Goal: Communication & Community: Answer question/provide support

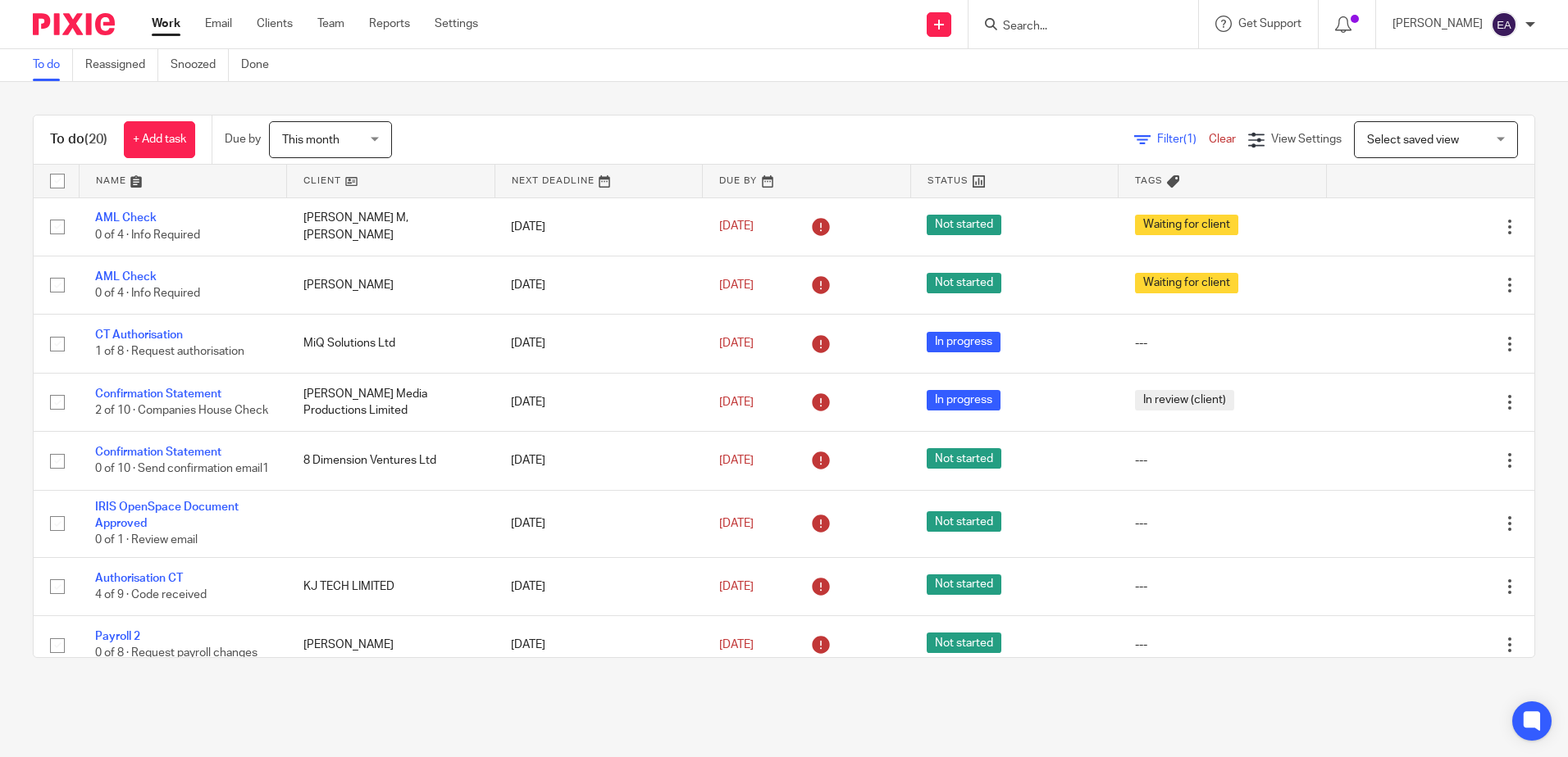
scroll to position [738, 0]
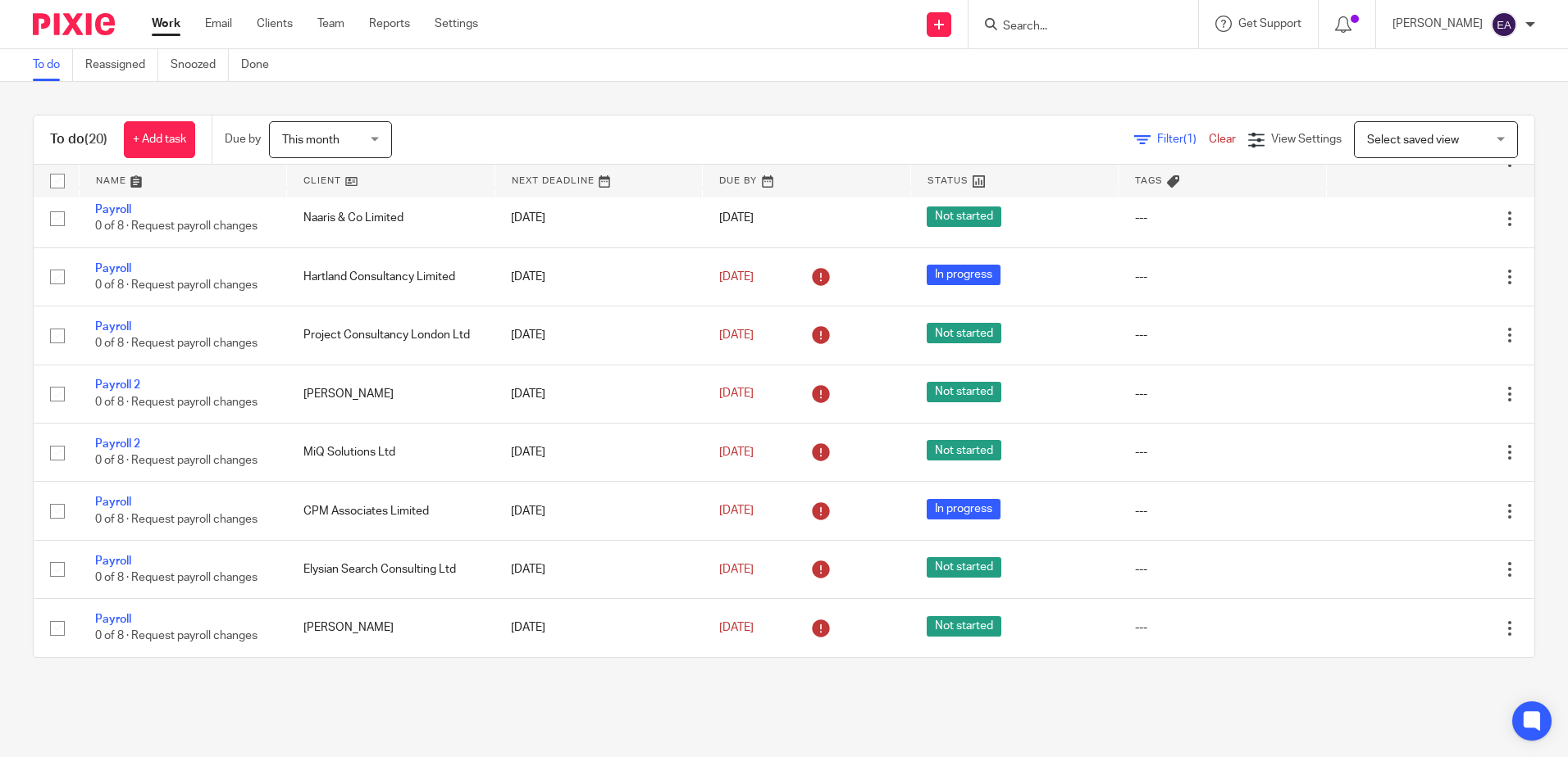
click at [156, 25] on link "Work" at bounding box center [166, 24] width 28 height 17
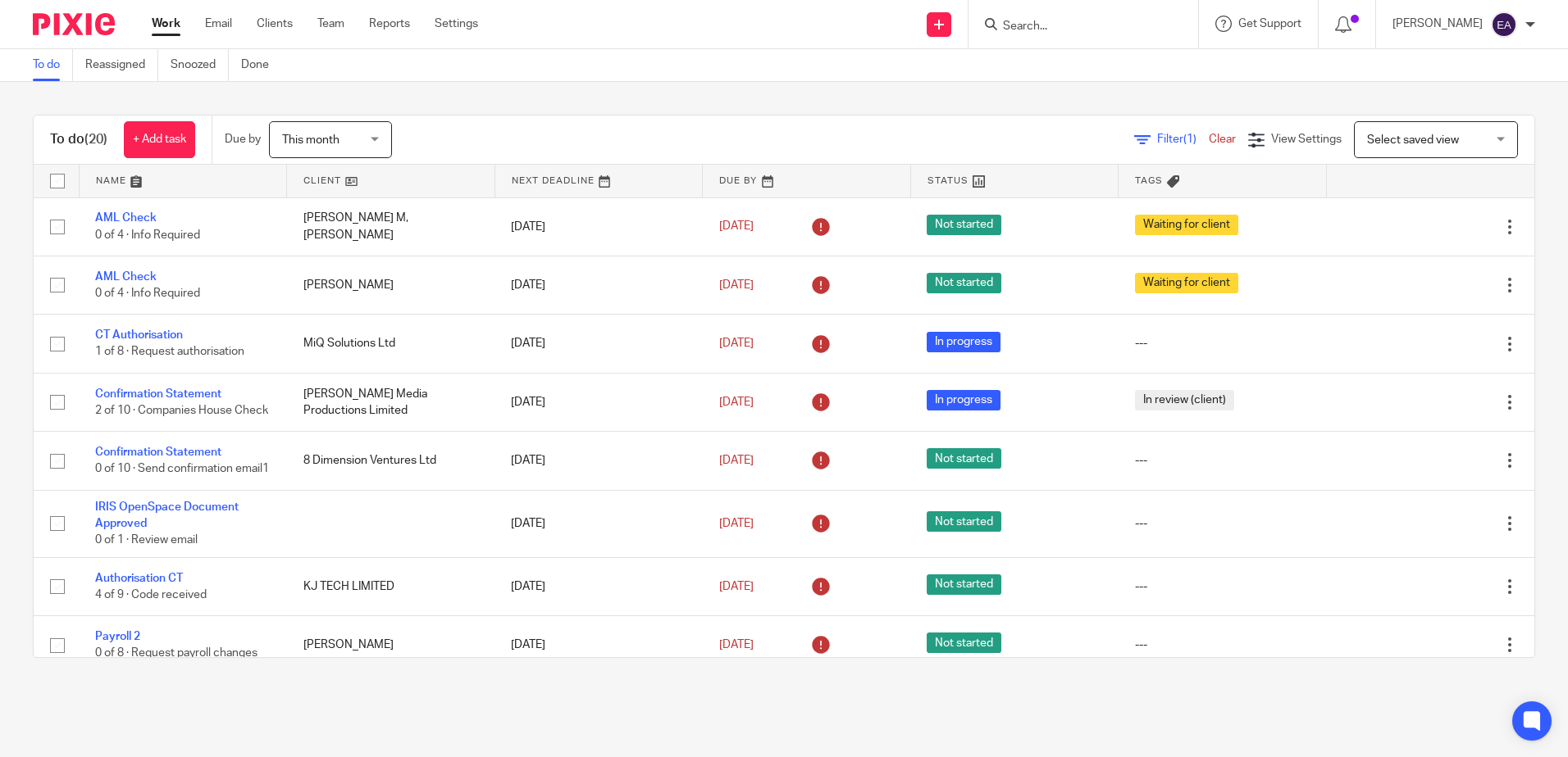
click at [1025, 20] on input "Search" at bounding box center [1074, 28] width 147 height 15
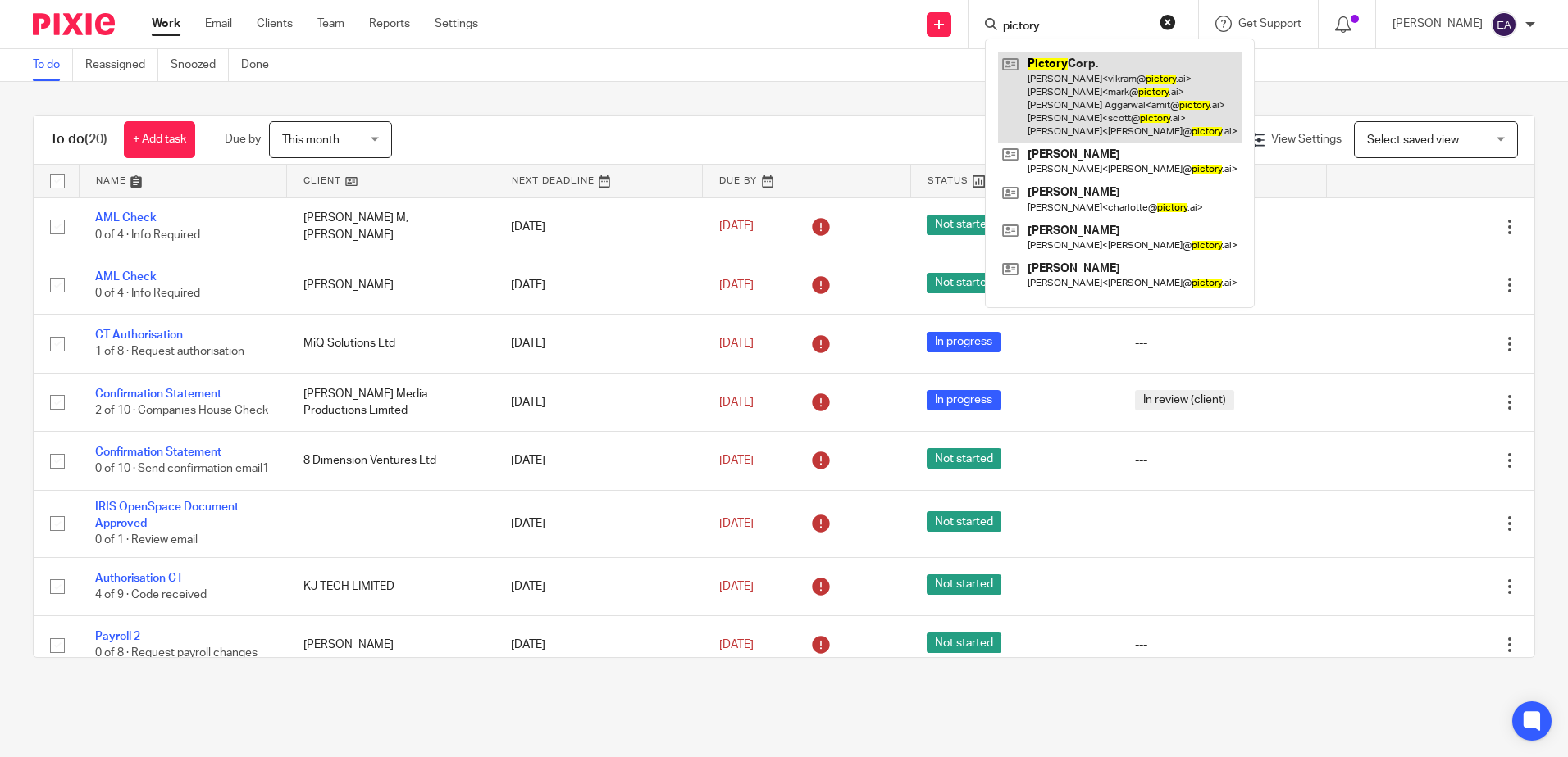
type input "pictory"
click at [1097, 64] on link at bounding box center [1120, 97] width 243 height 91
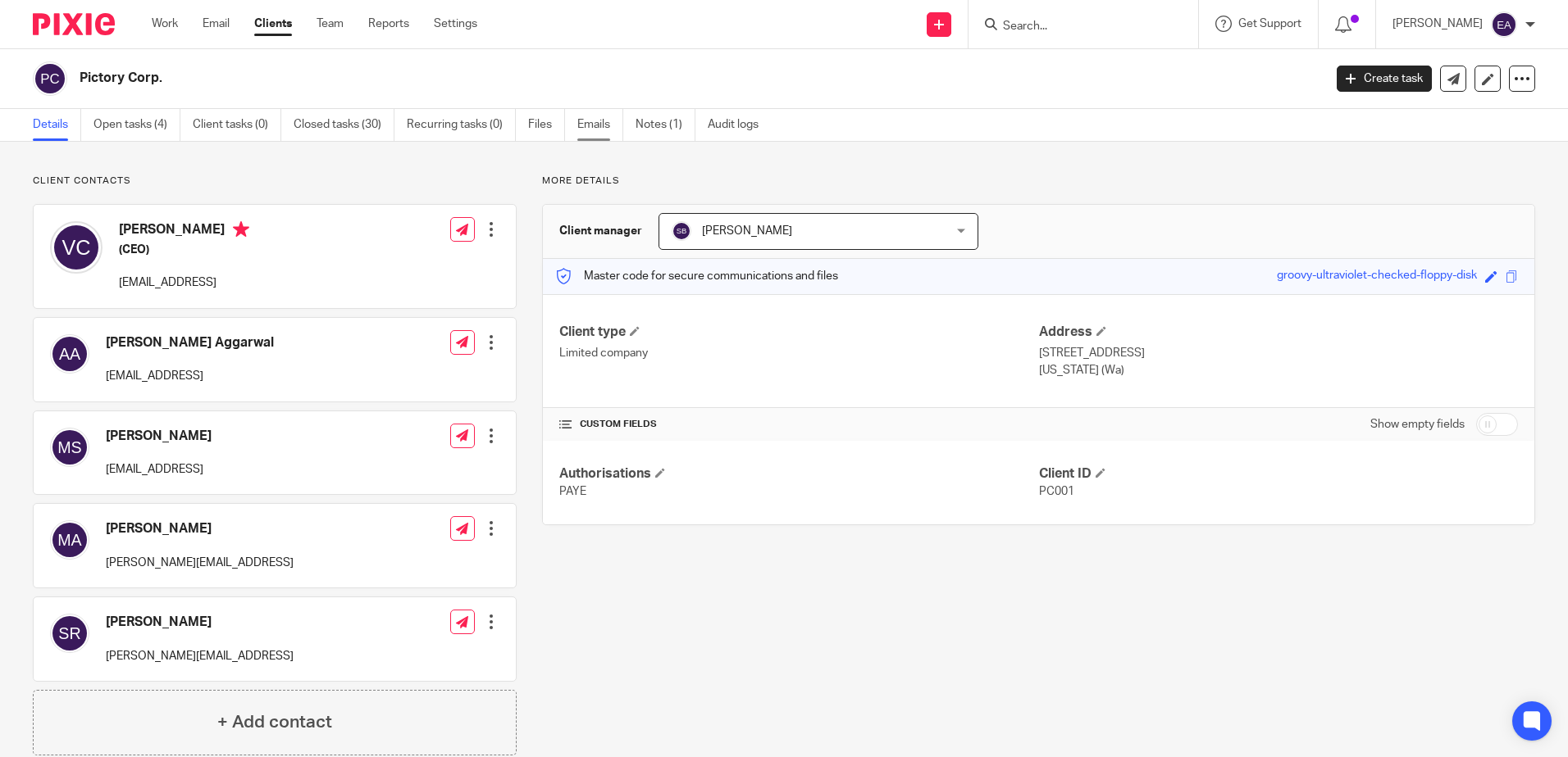
click at [605, 118] on link "Emails" at bounding box center [600, 125] width 46 height 32
click at [605, 123] on link "Emails" at bounding box center [600, 125] width 46 height 32
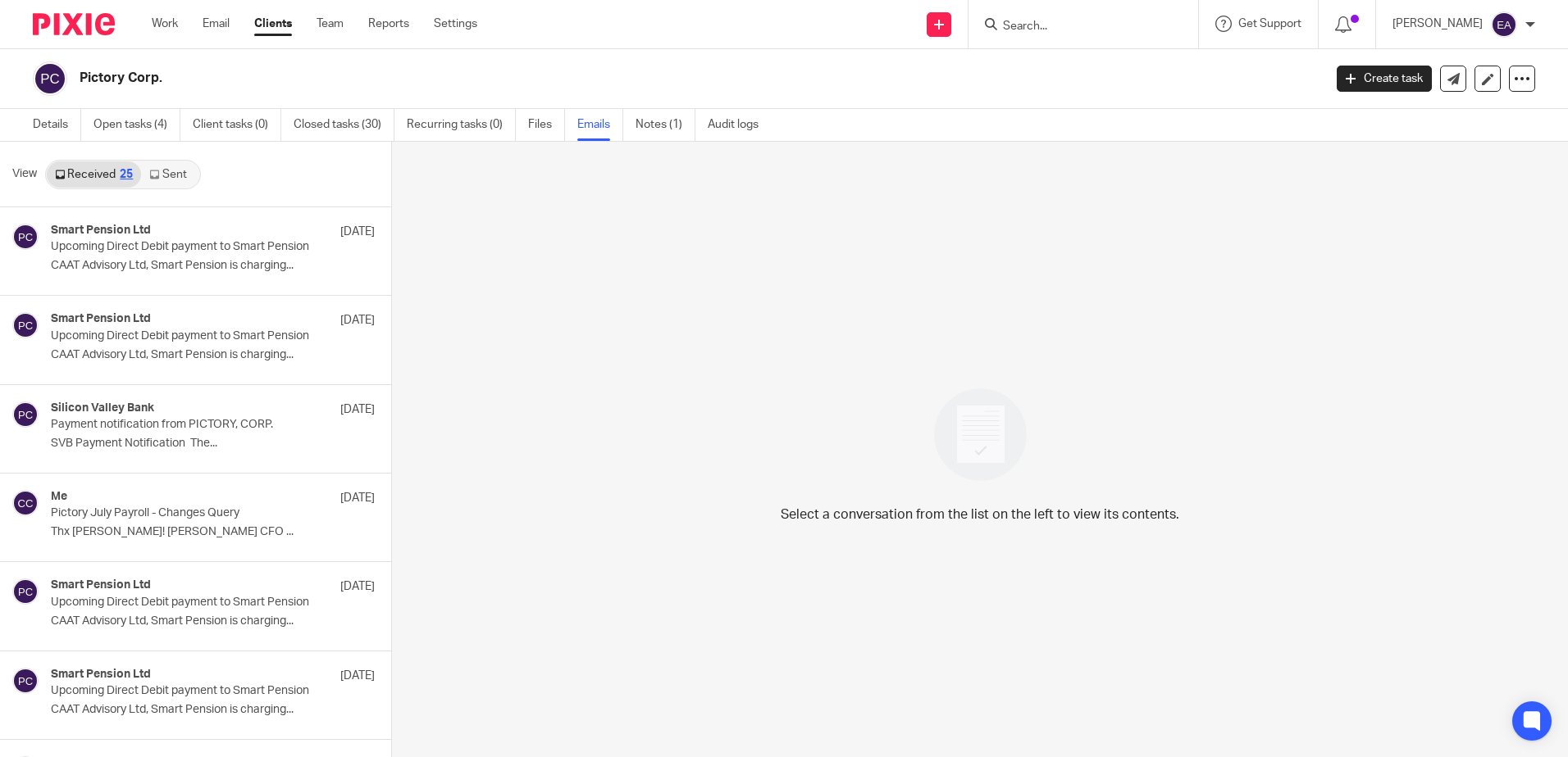
click at [157, 176] on icon at bounding box center [154, 175] width 10 height 10
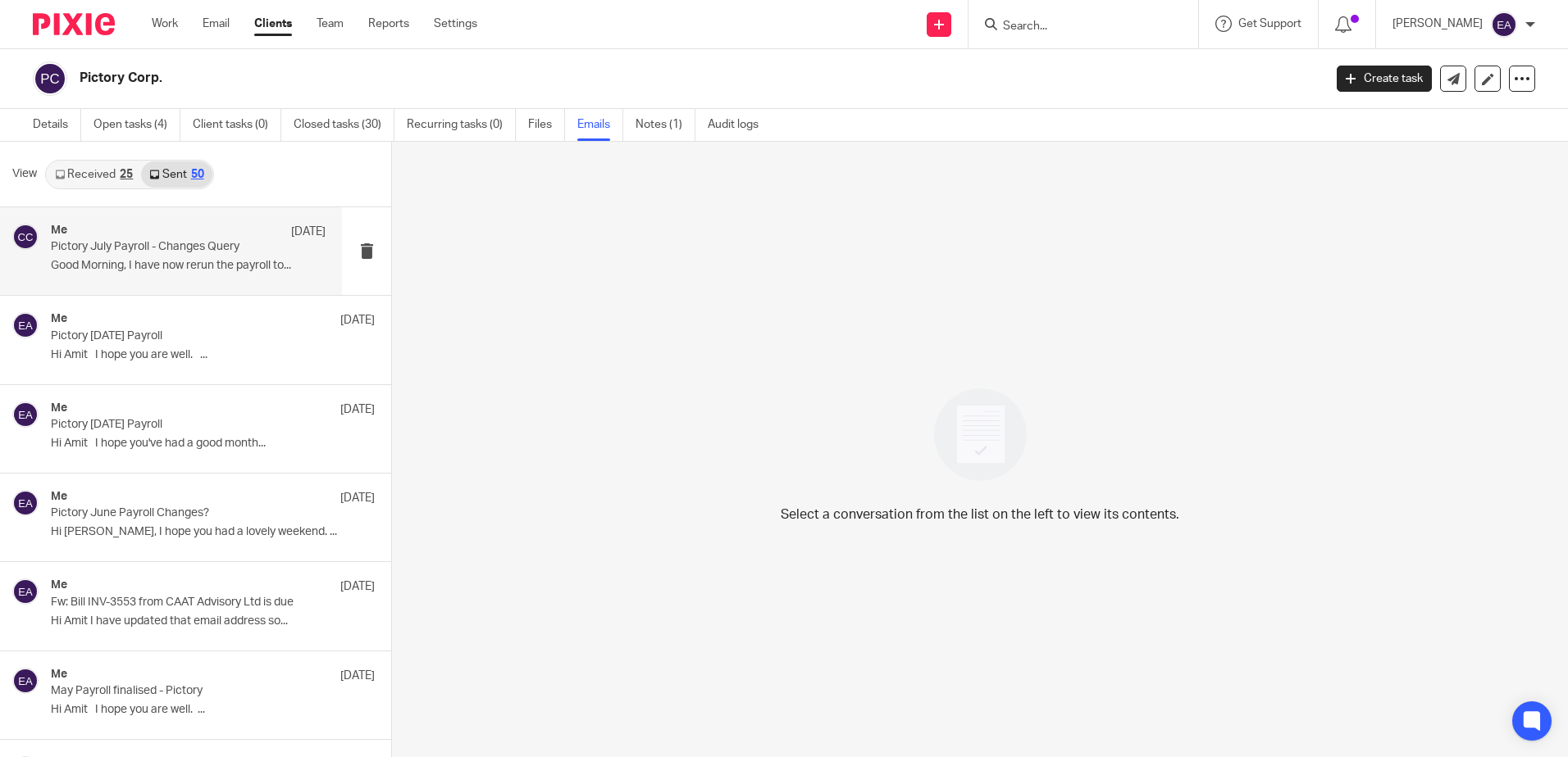
click at [153, 257] on div "Me 24 Jul Pictory July Payroll - Changes Query Good Morning, I have now rerun t…" at bounding box center [188, 252] width 274 height 55
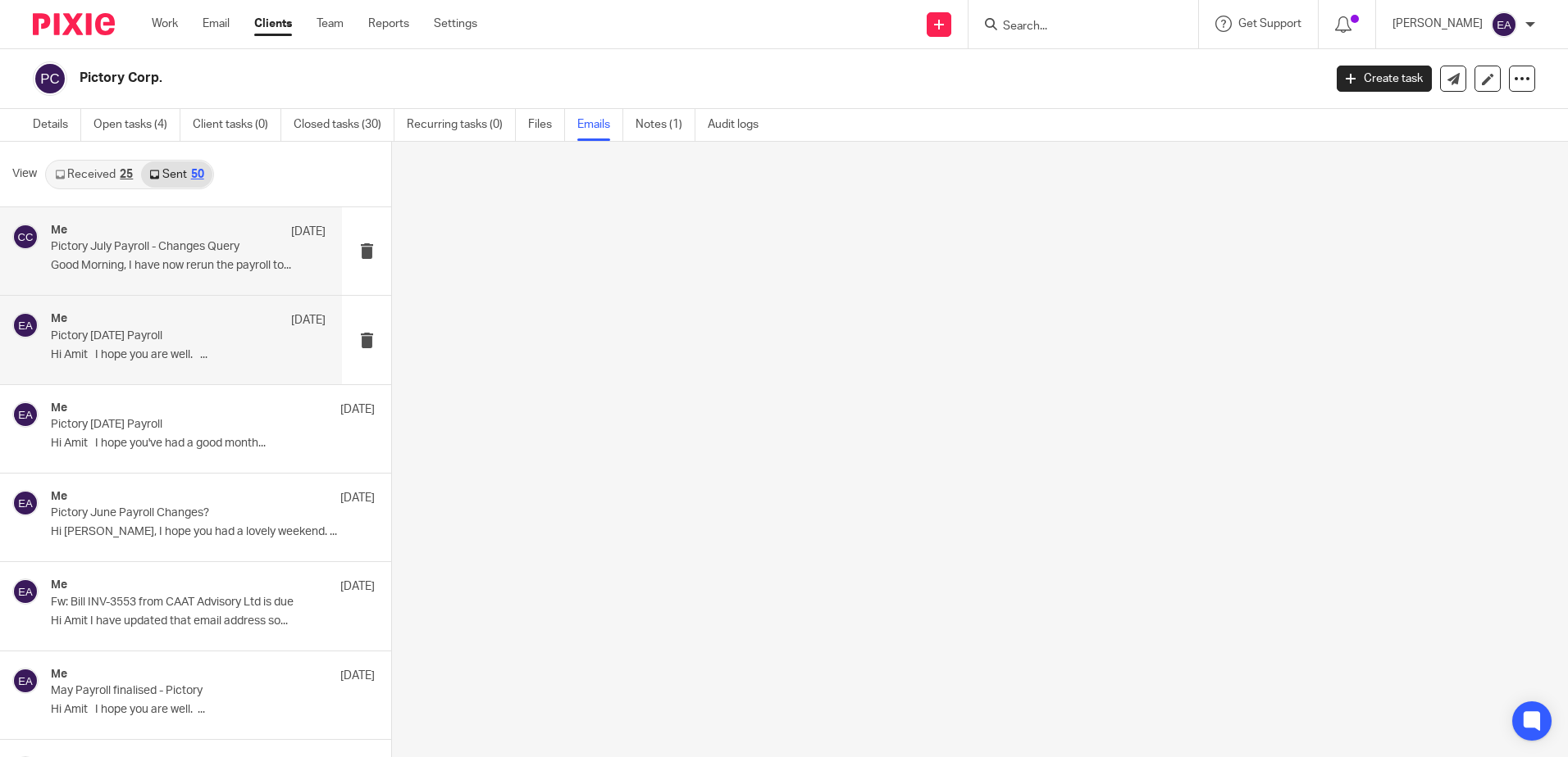
click at [131, 371] on div "Me 23 Jul Pictory July 2025 Payroll Hi Amit I hope you are well. ..." at bounding box center [171, 340] width 342 height 88
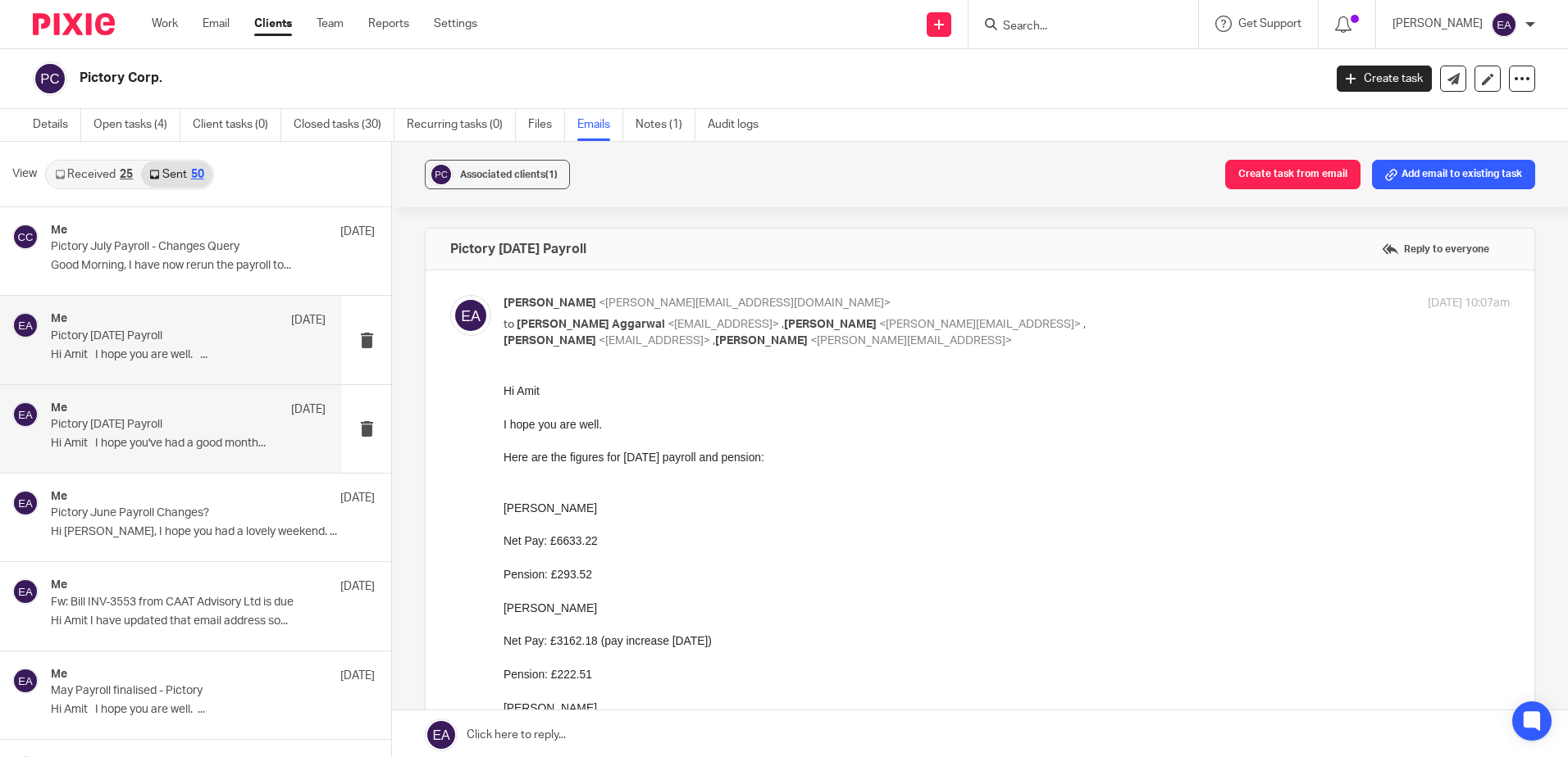
click at [147, 432] on p "Pictory June 2025 Payroll" at bounding box center [161, 425] width 220 height 14
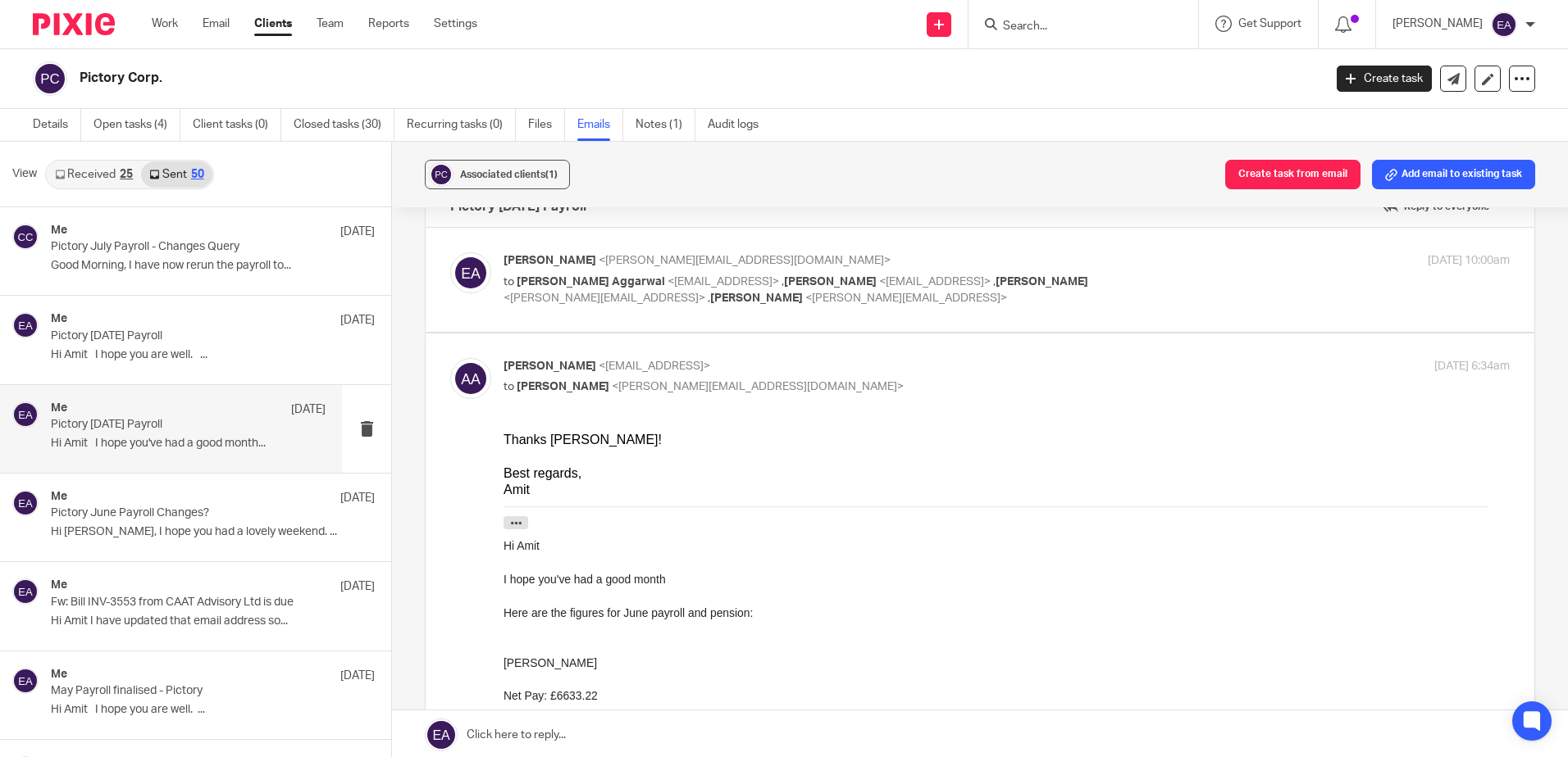
scroll to position [82, 0]
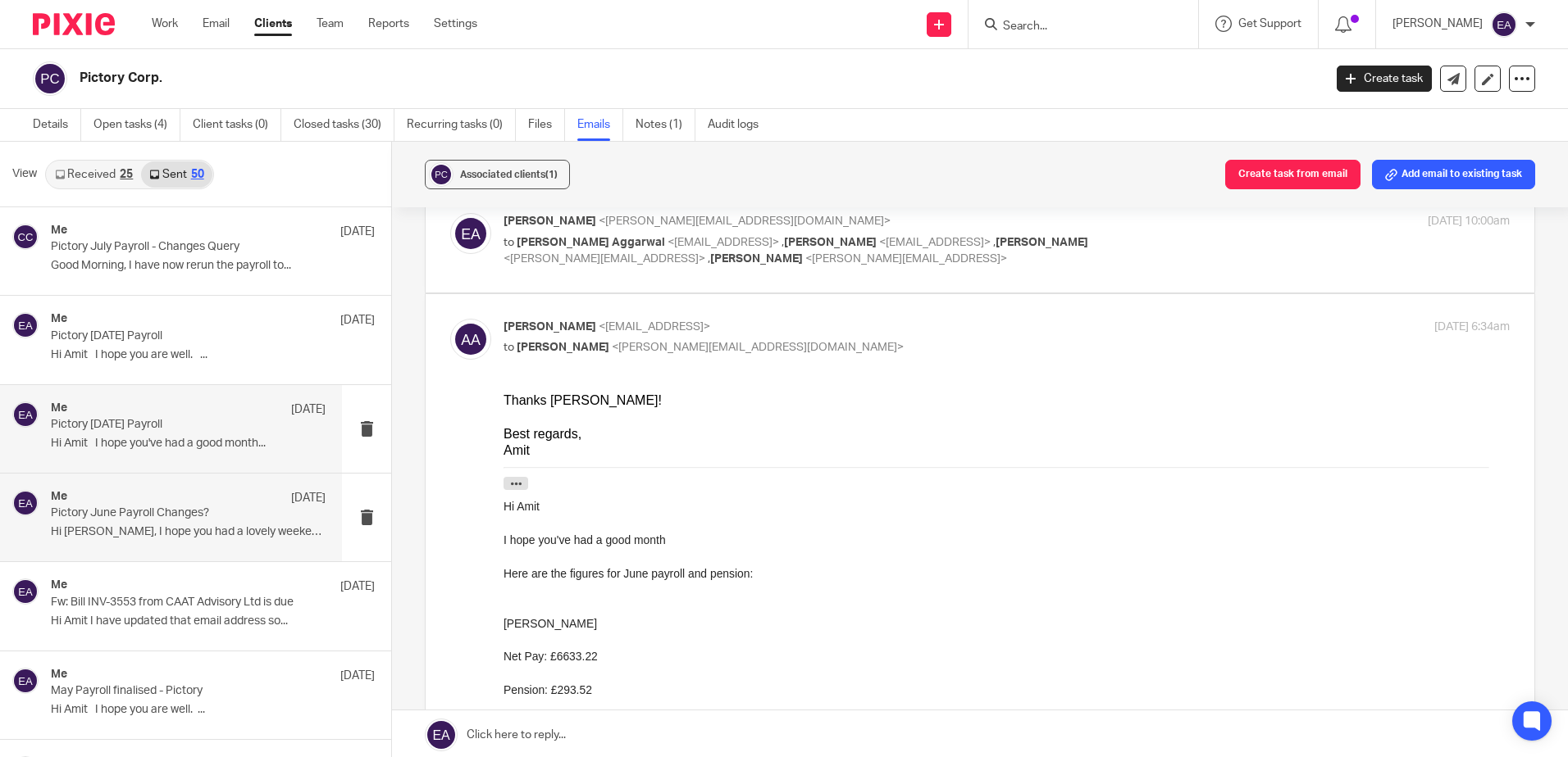
click at [240, 510] on p "Pictory June Payroll Changes?" at bounding box center [161, 514] width 220 height 14
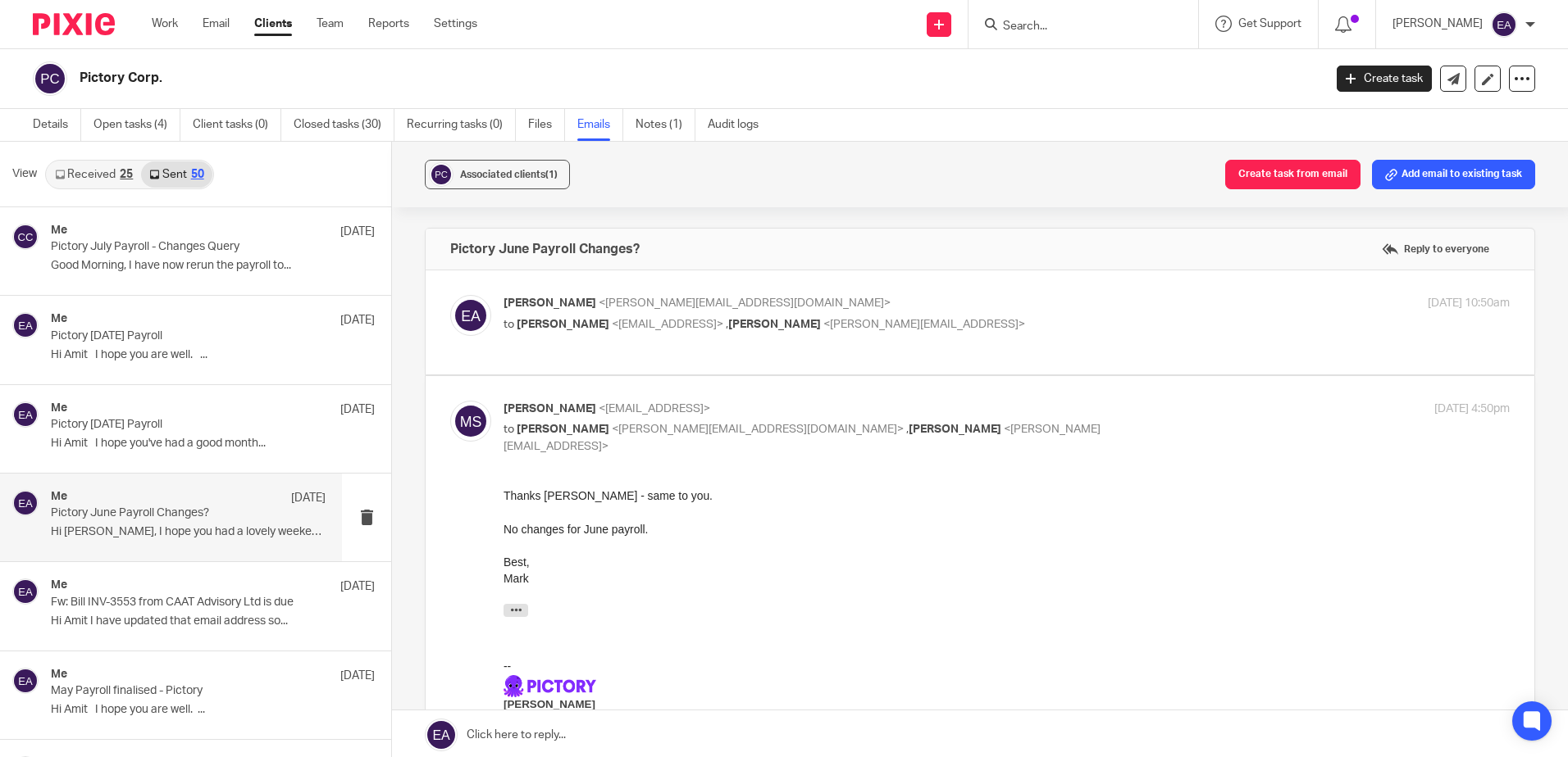
scroll to position [0, 0]
click at [659, 365] on label at bounding box center [980, 322] width 1109 height 104
click at [450, 295] on input "checkbox" at bounding box center [449, 294] width 1 height 1
checkbox input "true"
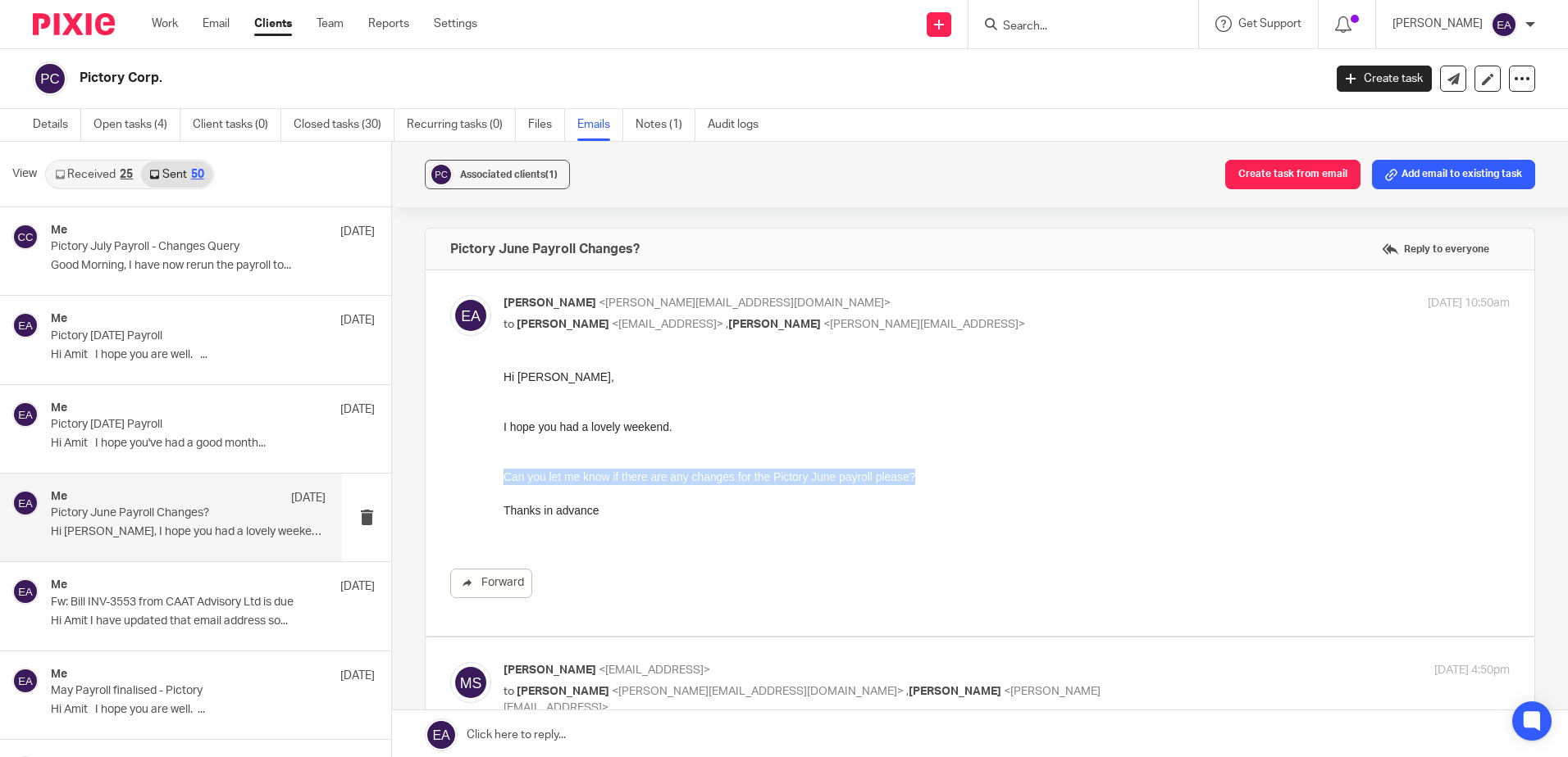
drag, startPoint x: 935, startPoint y: 471, endPoint x: 486, endPoint y: 485, distance: 449.2
click html "Hi Mark, I hope you had a lovely weekend. Can you let me know if there are any …"
drag, startPoint x: 486, startPoint y: 485, endPoint x: 633, endPoint y: 504, distance: 148.2
click at [633, 504] on p "Thanks in advance" at bounding box center [1007, 511] width 1006 height 17
click at [184, 527] on p "Hi Mark, I hope you had a lovely weekend. ..." at bounding box center [188, 532] width 274 height 14
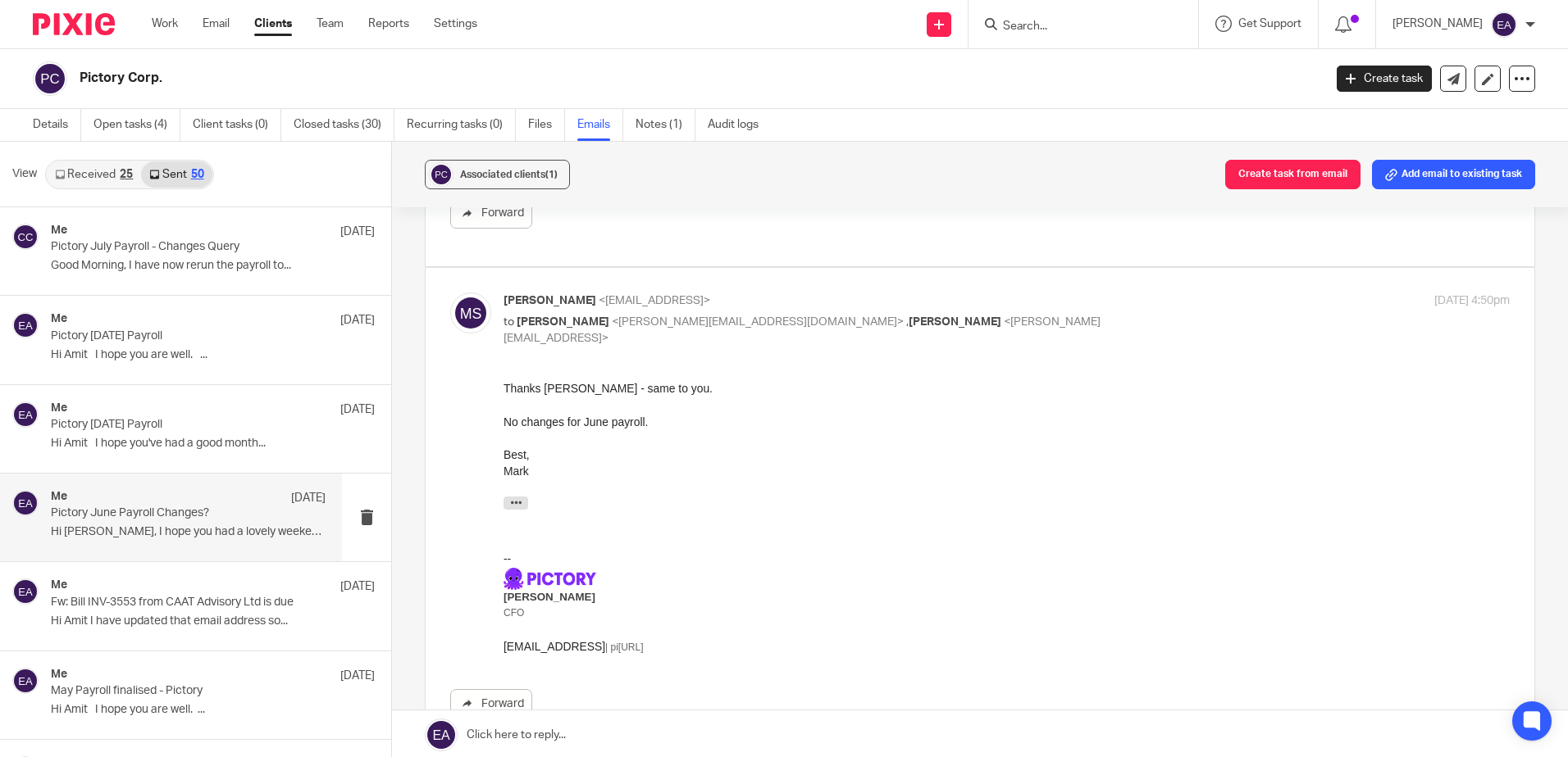
scroll to position [410, 0]
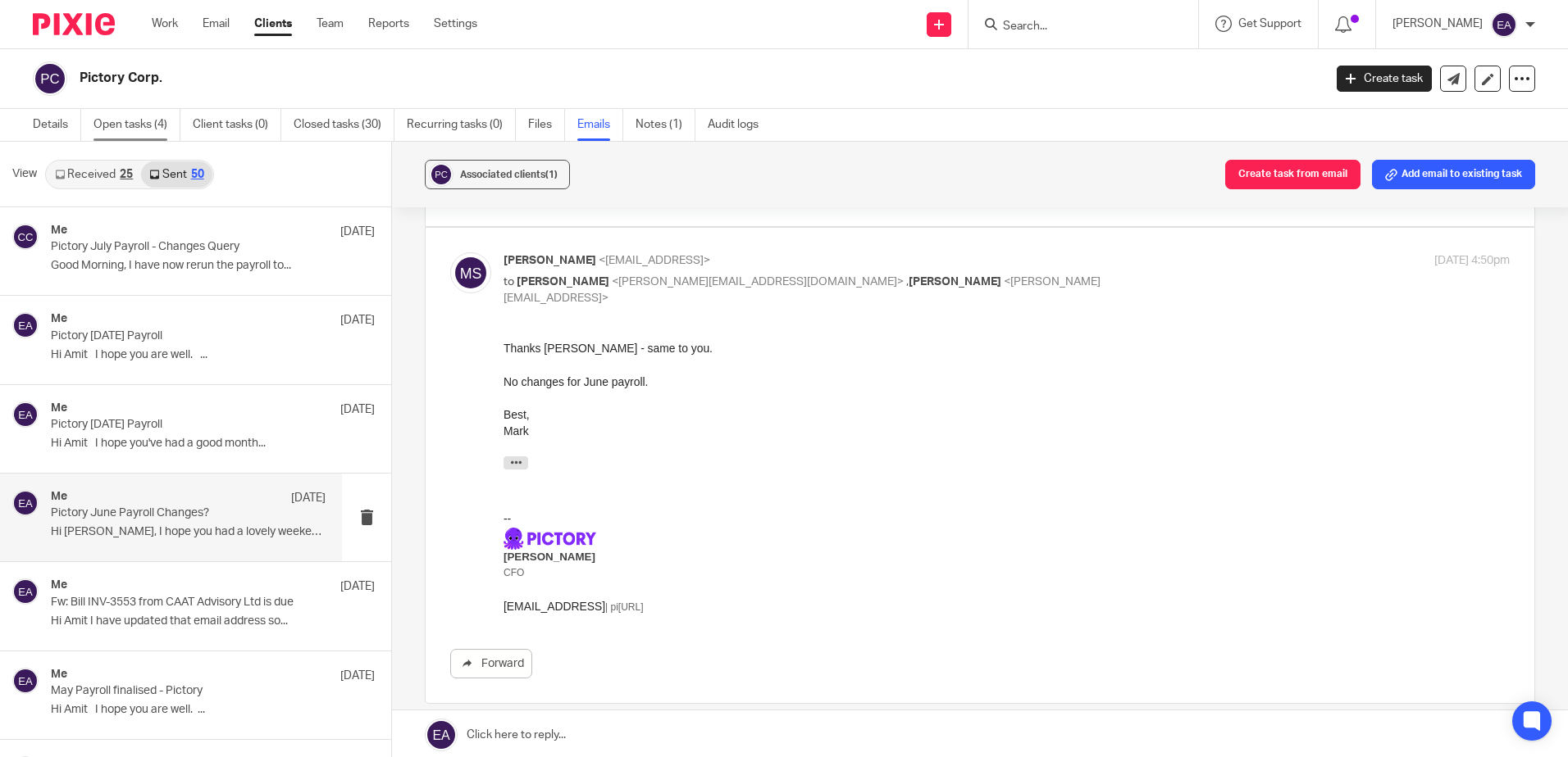
click at [120, 130] on link "Open tasks (4)" at bounding box center [137, 125] width 87 height 32
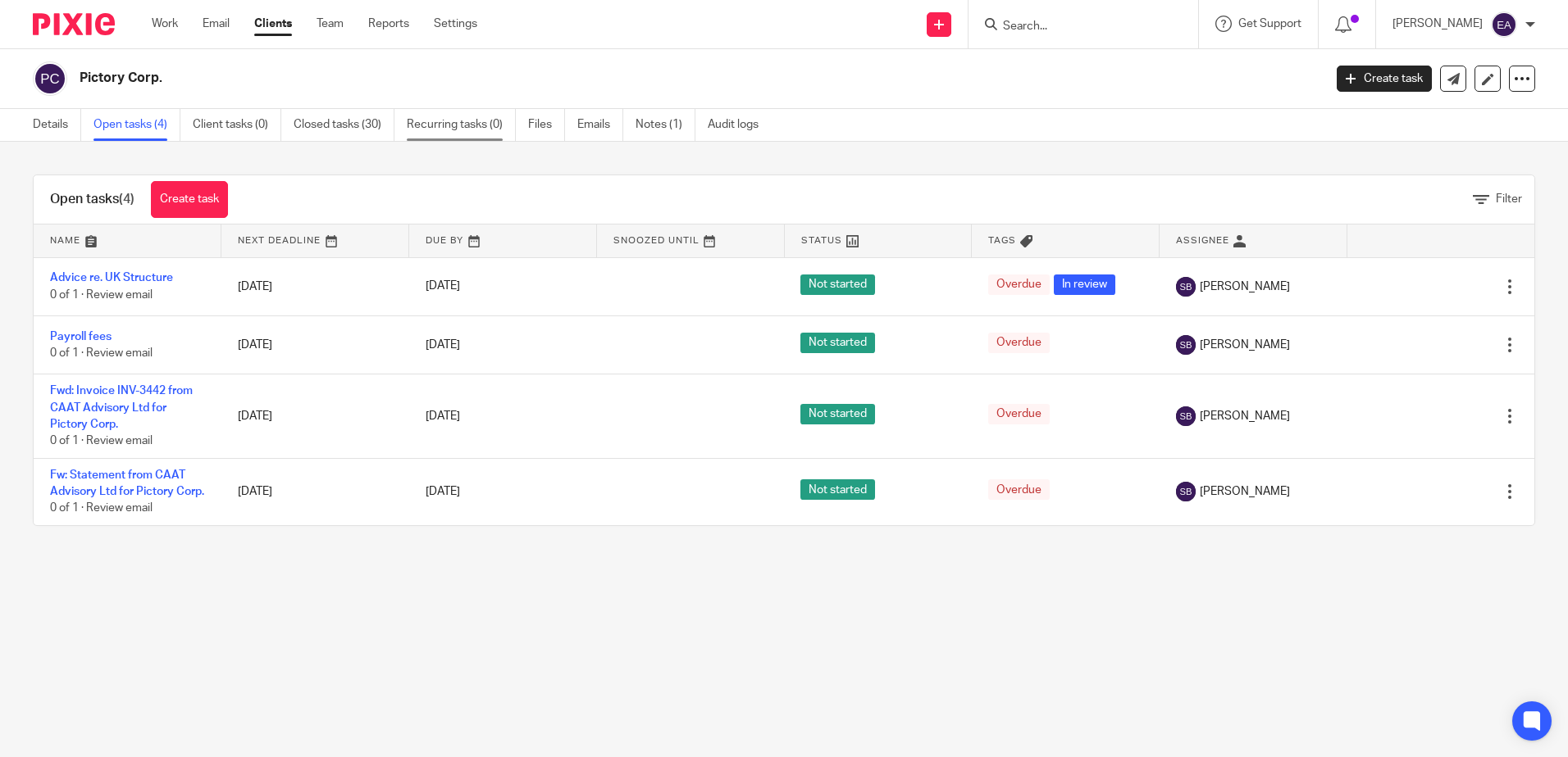
click at [459, 125] on link "Recurring tasks (0)" at bounding box center [461, 125] width 109 height 32
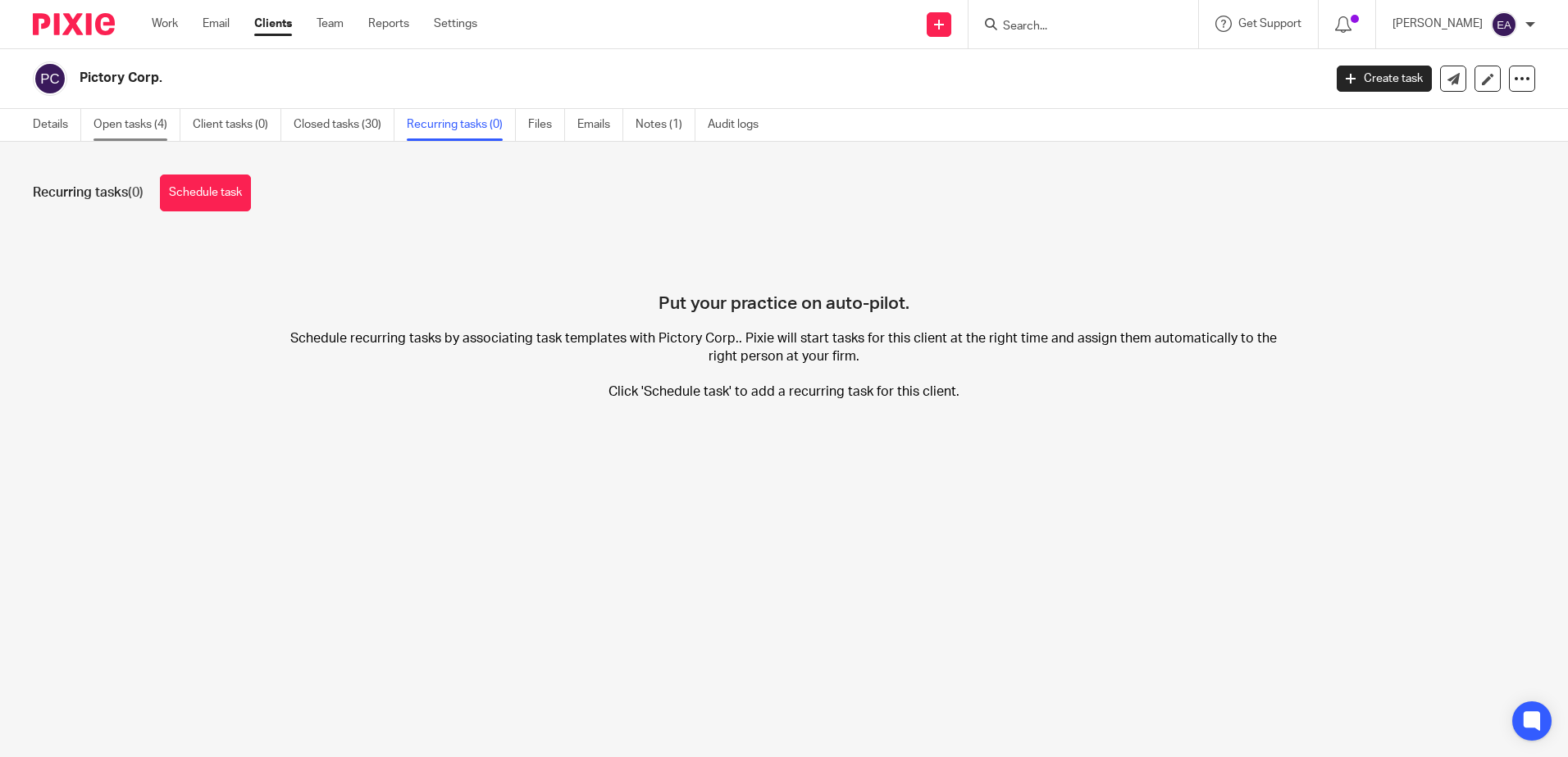
click at [118, 130] on link "Open tasks (4)" at bounding box center [137, 125] width 87 height 32
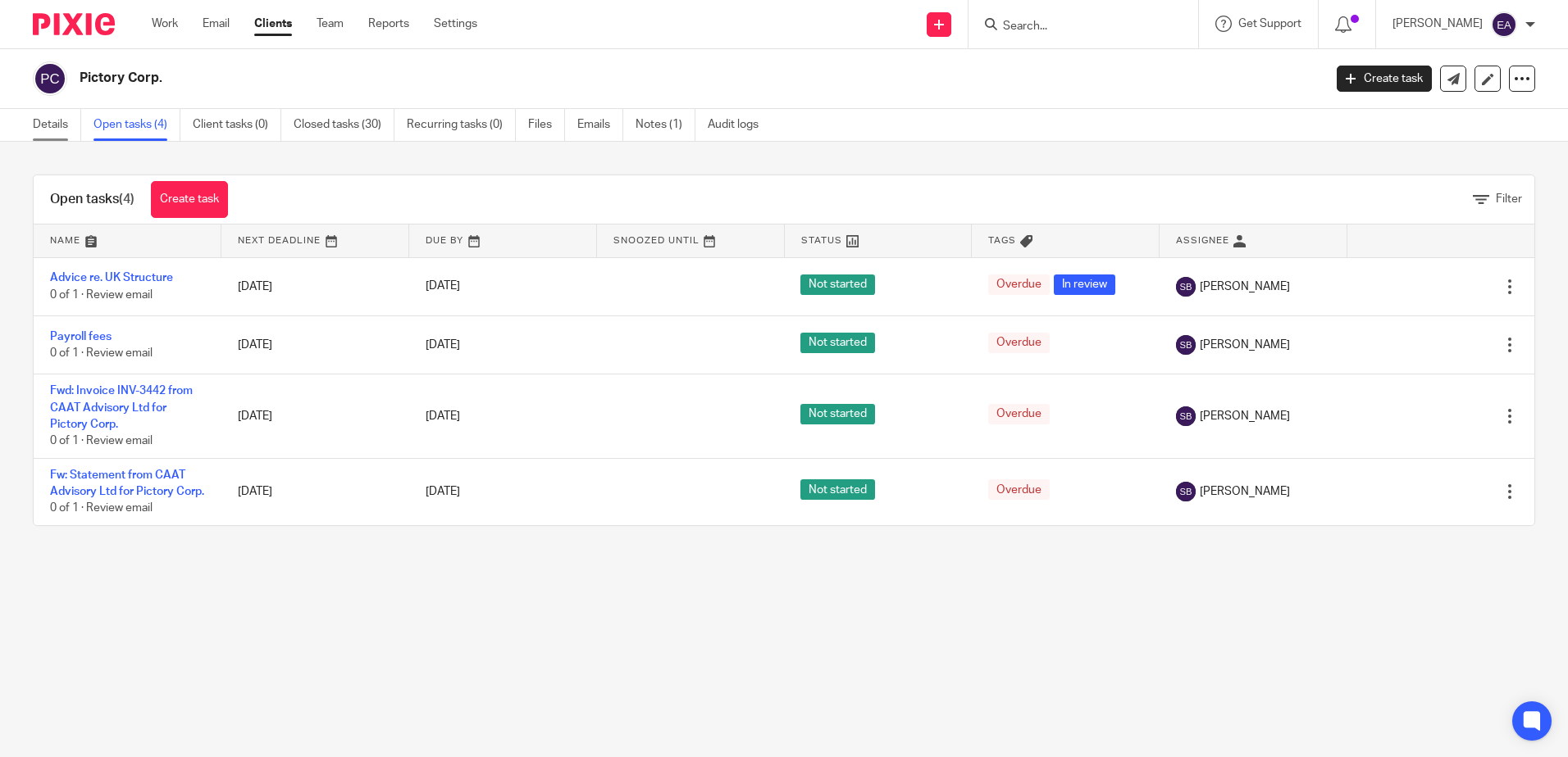
click at [58, 121] on link "Details" at bounding box center [57, 125] width 49 height 32
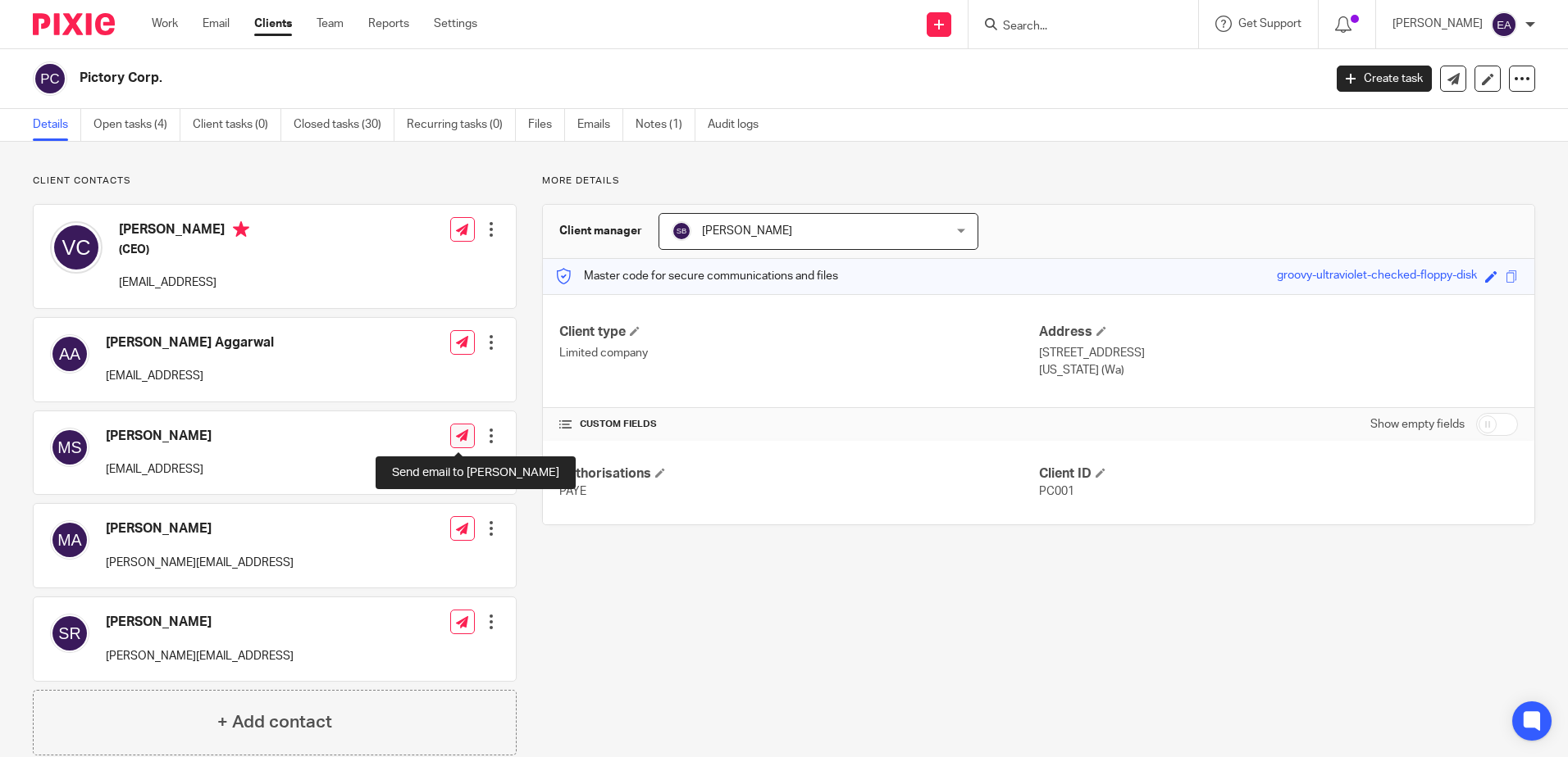
click at [462, 431] on icon at bounding box center [462, 435] width 13 height 13
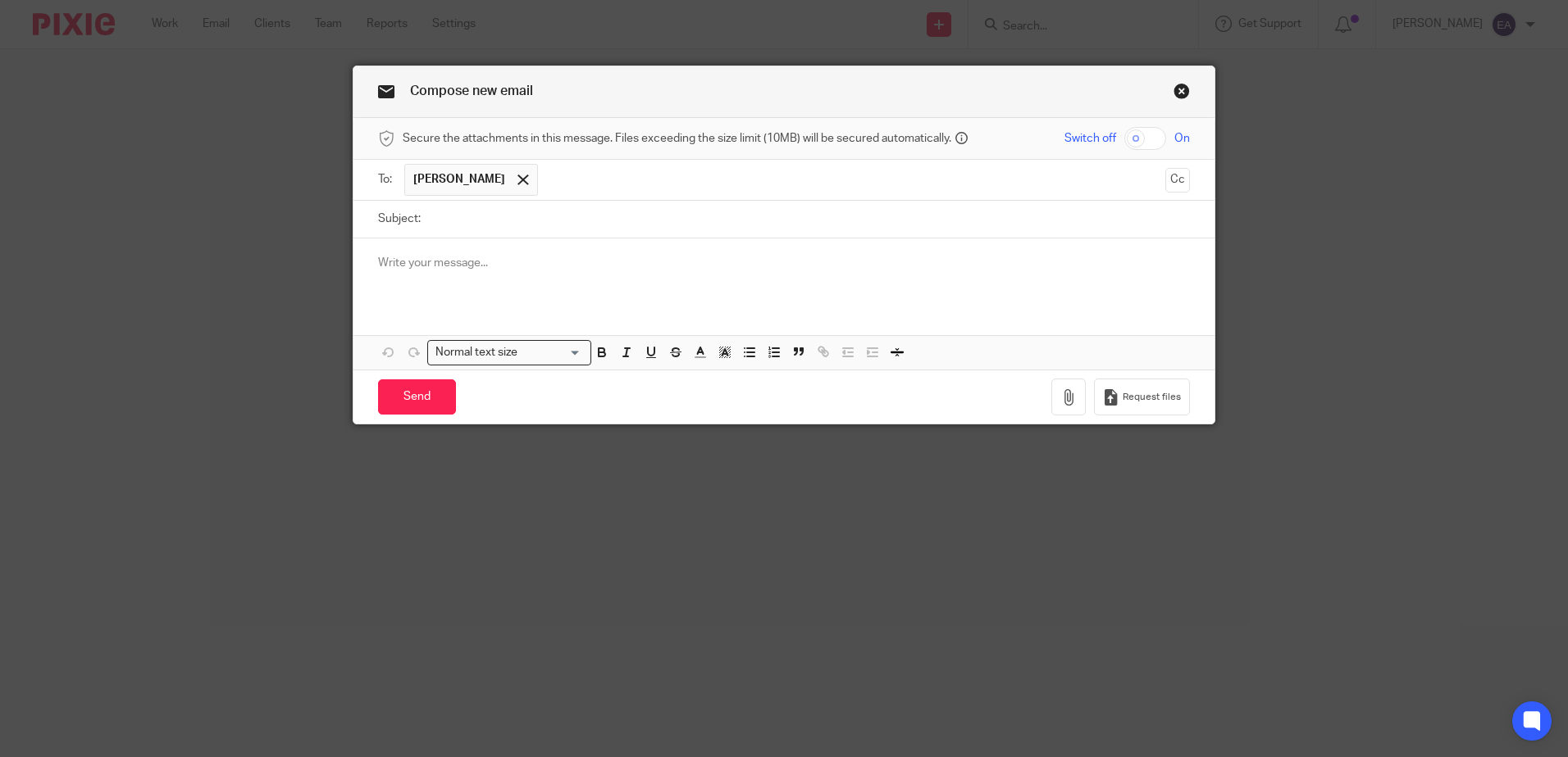
click at [546, 176] on input "text" at bounding box center [853, 180] width 612 height 32
click at [443, 221] on input "Subject:" at bounding box center [808, 219] width 761 height 37
type input "Pictory Payroll Changes"
click at [486, 262] on p at bounding box center [784, 263] width 812 height 17
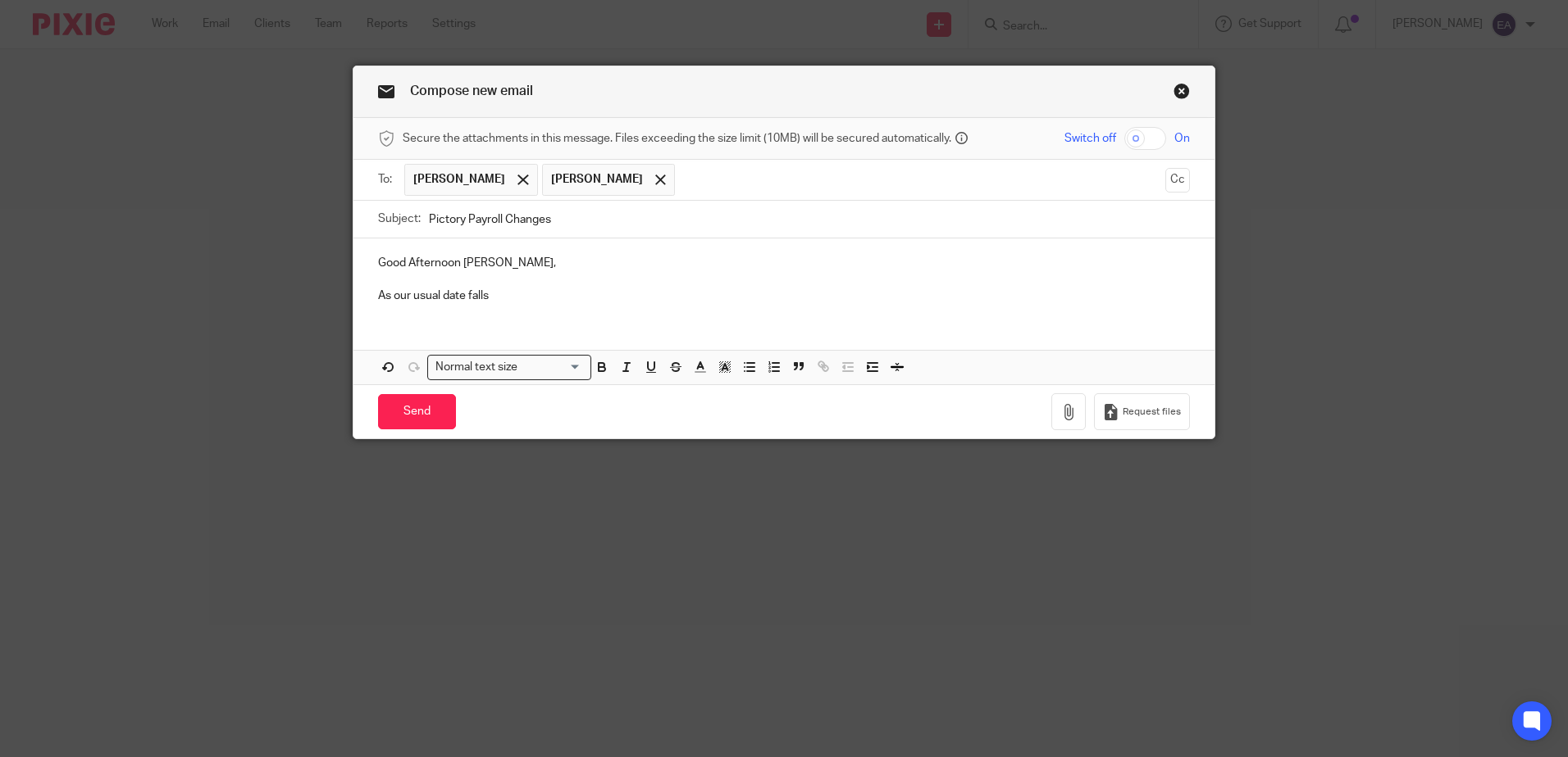
click at [436, 295] on p "As our usual date falls" at bounding box center [784, 296] width 812 height 17
drag, startPoint x: 546, startPoint y: 296, endPoint x: 602, endPoint y: 298, distance: 56.0
click at [547, 296] on p "As our usual processing date falls" at bounding box center [784, 296] width 812 height 17
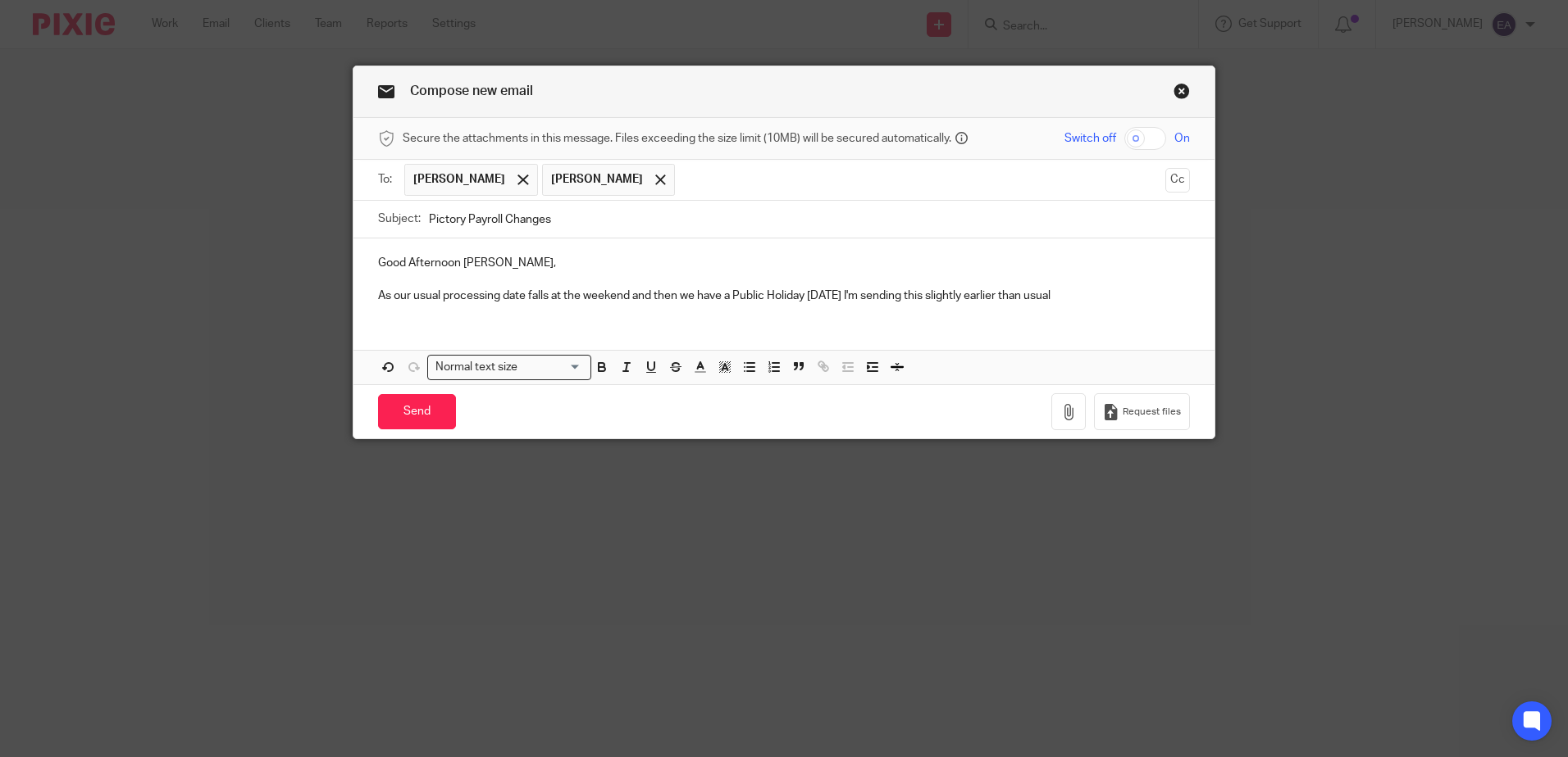
click at [947, 289] on p "As our usual processing date falls at the weekend and then we have a Public Hol…" at bounding box center [784, 296] width 812 height 17
click at [1131, 296] on p "As our usual processing date falls at the weekend and then we have a Public Hol…" at bounding box center [784, 296] width 812 height 17
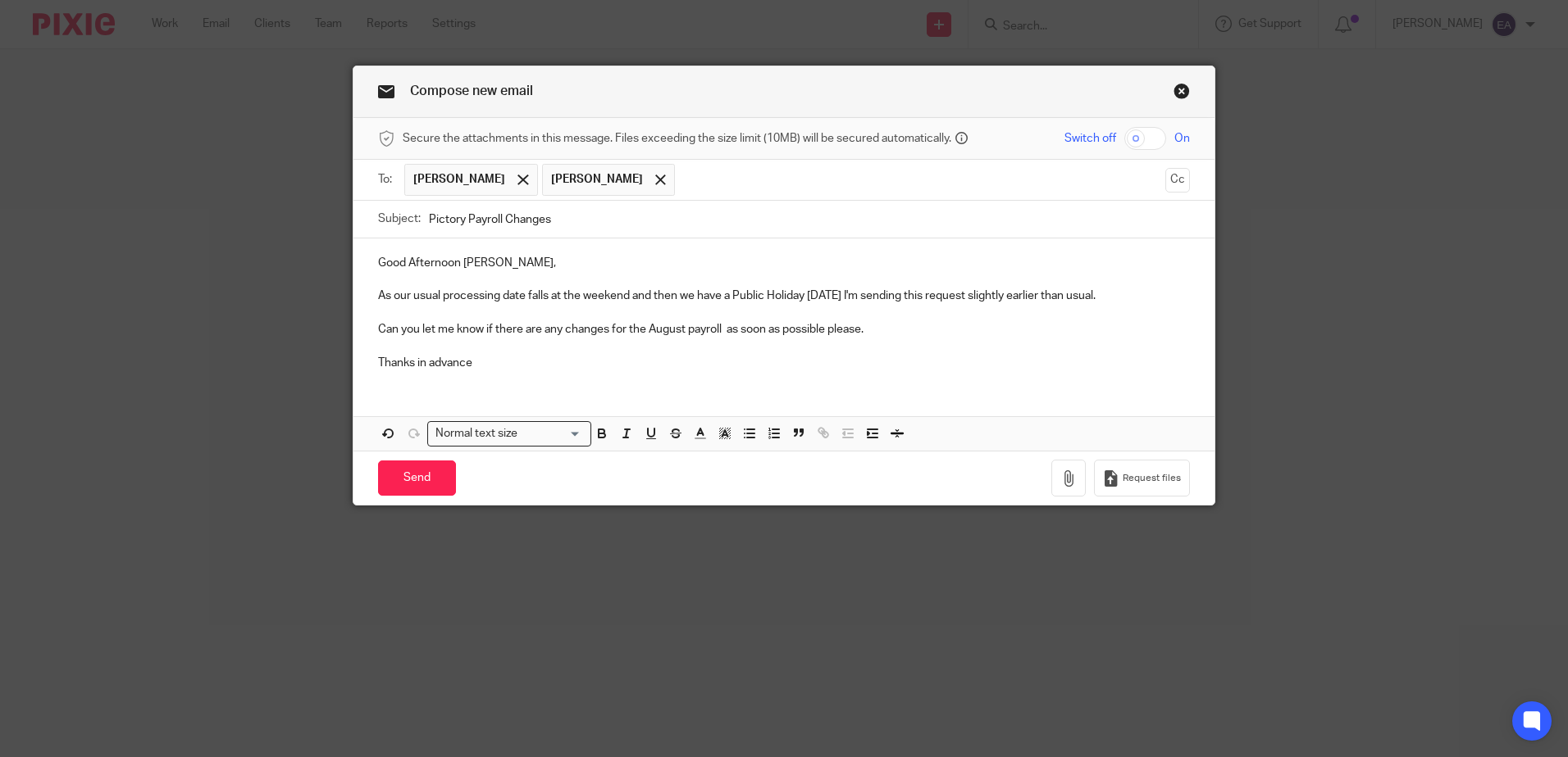
click at [866, 333] on p "Can you let me know if there are any changes for the August payroll as soon as …" at bounding box center [784, 330] width 812 height 17
click at [555, 216] on input "Pictory Payroll Changes" at bounding box center [808, 219] width 761 height 37
type input "Pictory Payroll Changes?"
click at [415, 481] on input "Send" at bounding box center [417, 478] width 78 height 35
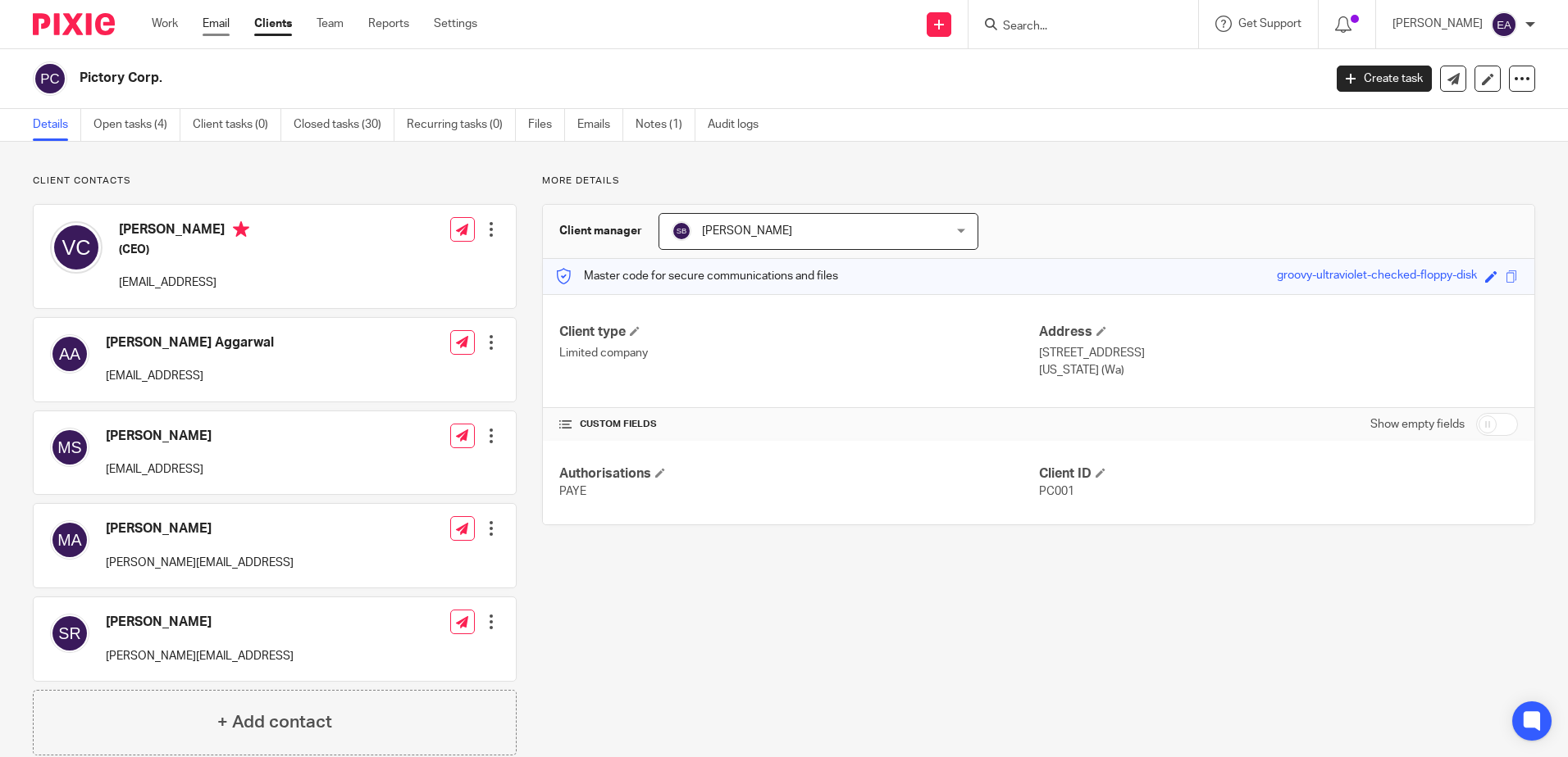
click at [213, 18] on link "Email" at bounding box center [216, 24] width 27 height 17
